Goal: Task Accomplishment & Management: Manage account settings

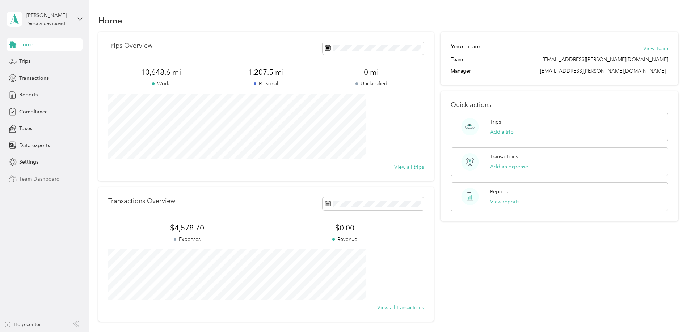
click at [51, 178] on span "Team Dashboard" at bounding box center [39, 179] width 41 height 8
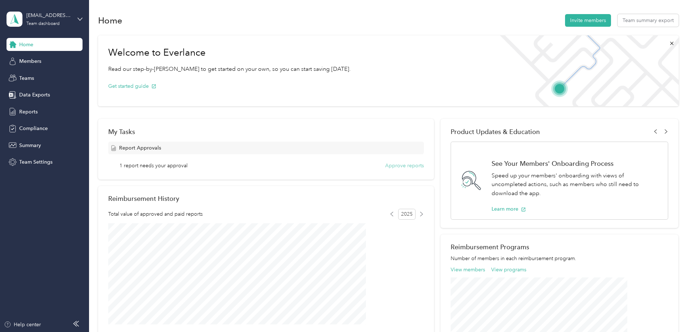
click at [391, 166] on button "Approve reports" at bounding box center [404, 166] width 39 height 8
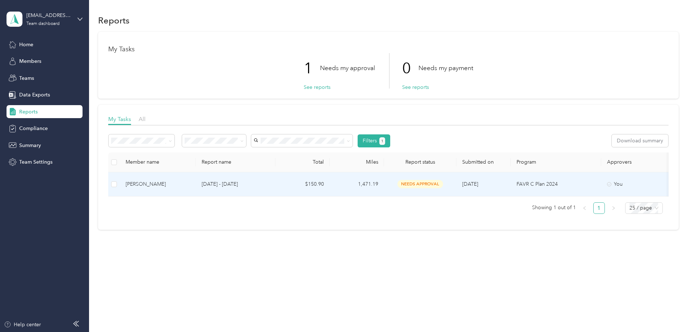
click at [269, 186] on p "[DATE] - [DATE]" at bounding box center [235, 184] width 68 height 8
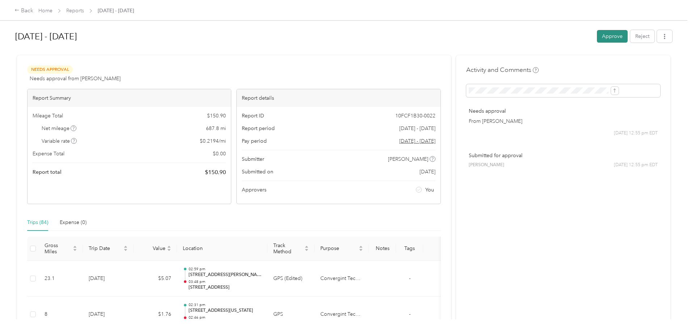
click at [596, 36] on button "Approve" at bounding box center [611, 36] width 31 height 13
